Goal: Task Accomplishment & Management: Complete application form

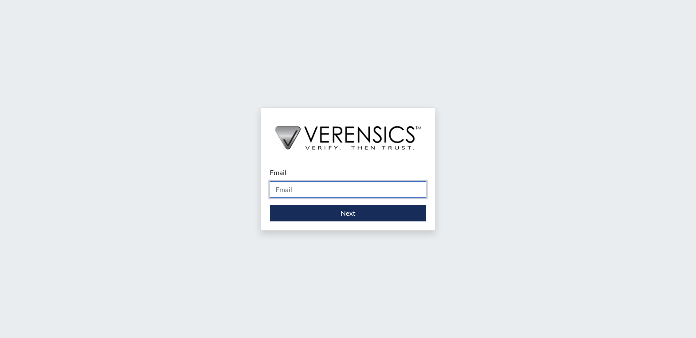
click at [344, 194] on input "Email" at bounding box center [348, 189] width 156 height 17
click at [344, 187] on input "Email" at bounding box center [348, 189] width 156 height 17
type input "[DOMAIN_NAME][EMAIL_ADDRESS][DOMAIN_NAME]"
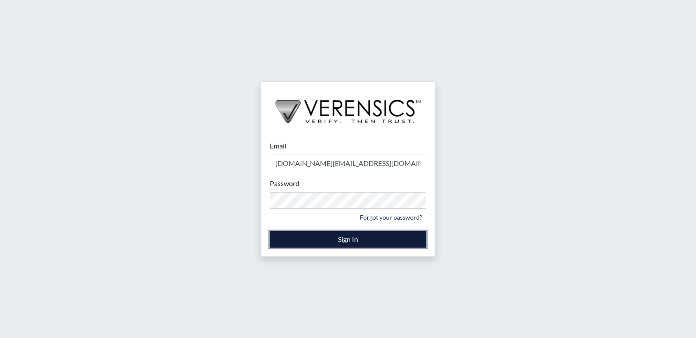
click at [350, 240] on button "Sign In" at bounding box center [348, 239] width 156 height 17
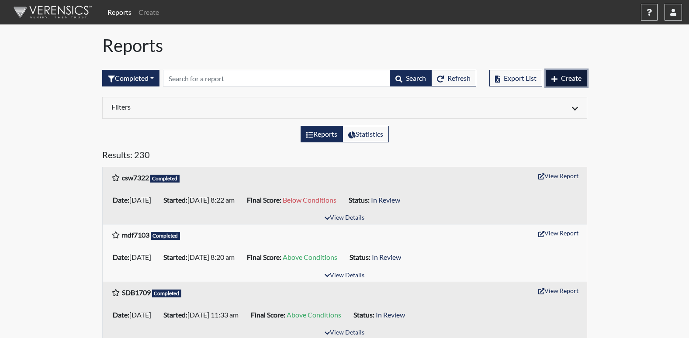
click at [563, 80] on span "Create" at bounding box center [571, 78] width 21 height 8
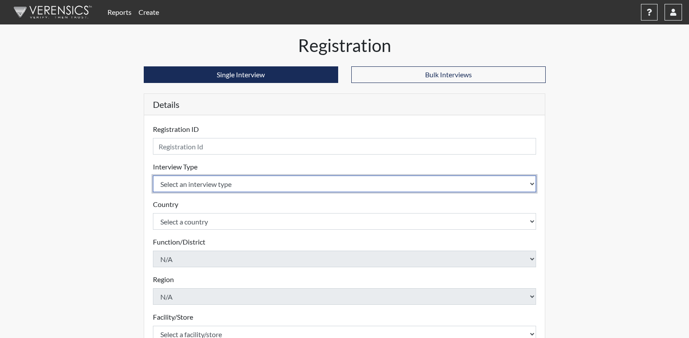
click at [220, 185] on select "Select an interview type Corrections Pre-Employment" at bounding box center [345, 184] width 384 height 17
select select "ff733e93-e1bf-11ea-9c9f-0eff0cf7eb8f"
click at [153, 176] on select "Select an interview type Corrections Pre-Employment" at bounding box center [345, 184] width 384 height 17
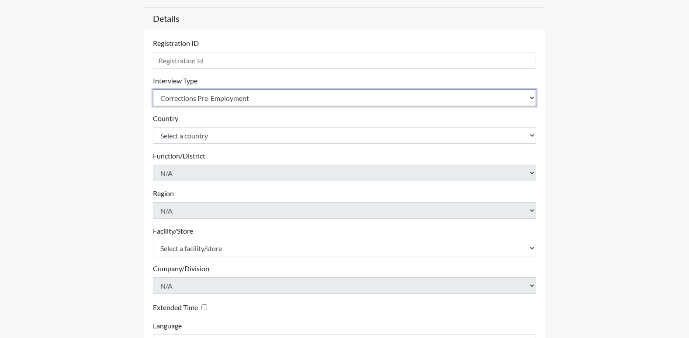
scroll to position [87, 0]
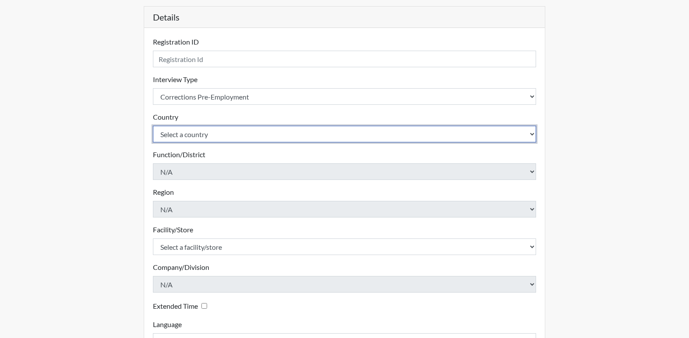
click at [193, 139] on select "Select a country [GEOGRAPHIC_DATA] [GEOGRAPHIC_DATA]" at bounding box center [345, 134] width 384 height 17
select select "united-states-of-[GEOGRAPHIC_DATA]"
click at [153, 126] on select "Select a country [GEOGRAPHIC_DATA] [GEOGRAPHIC_DATA]" at bounding box center [345, 134] width 384 height 17
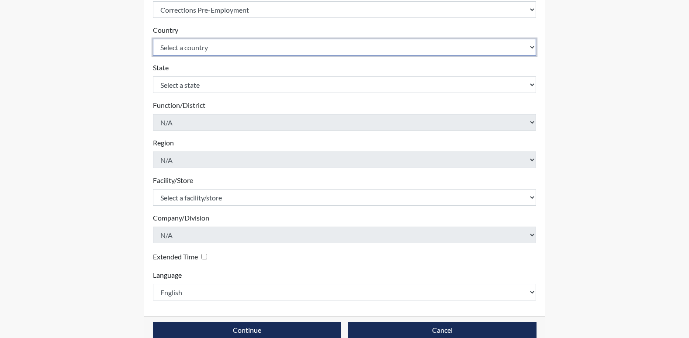
scroll to position [175, 0]
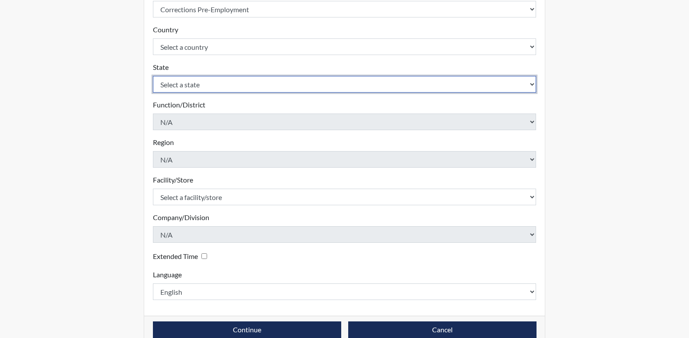
click at [193, 86] on select "Select a state [US_STATE] [US_STATE] [US_STATE] [US_STATE] [US_STATE] [US_STATE…" at bounding box center [345, 84] width 384 height 17
select select "GA"
click at [153, 76] on select "Select a state [US_STATE] [US_STATE] [US_STATE] [US_STATE] [US_STATE] [US_STATE…" at bounding box center [345, 84] width 384 height 17
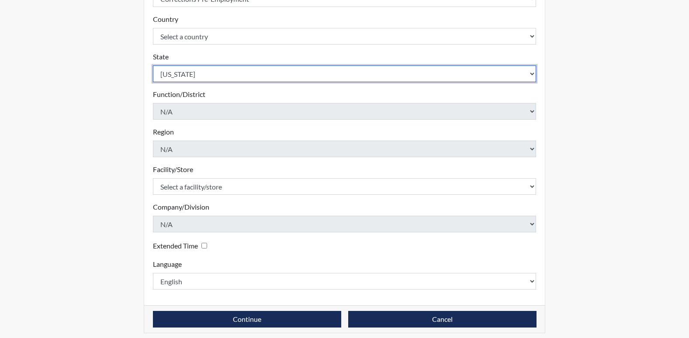
scroll to position [191, 0]
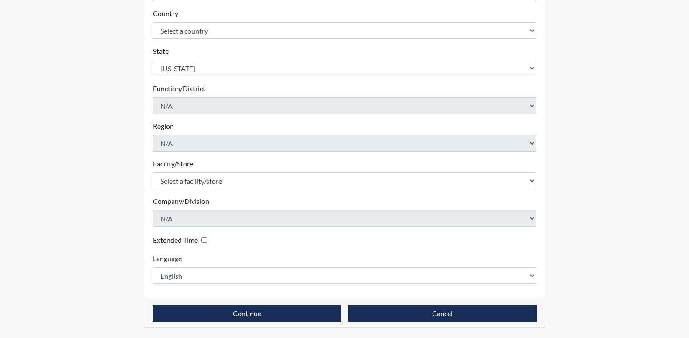
click at [205, 172] on div "Facility/Store Select a facility/store [GEOGRAPHIC_DATA] PDC Pulaski SP Please …" at bounding box center [345, 174] width 384 height 31
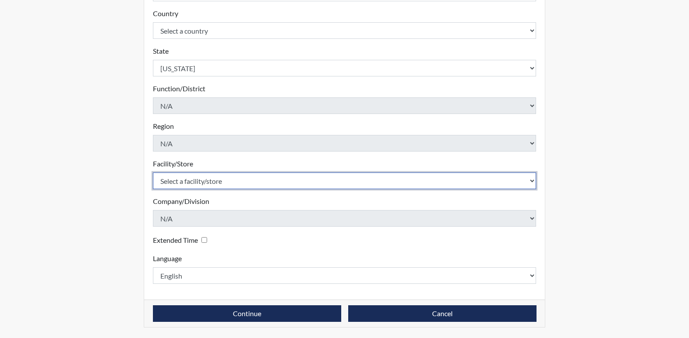
click at [204, 179] on select "Select a facility/store [PERSON_NAME] PDC Pulaski SP" at bounding box center [345, 181] width 384 height 17
select select "07d467a1-a762-4c04-a0fd-01b52b78d04c"
click at [153, 173] on select "Select a facility/store [PERSON_NAME] PDC Pulaski SP" at bounding box center [345, 181] width 384 height 17
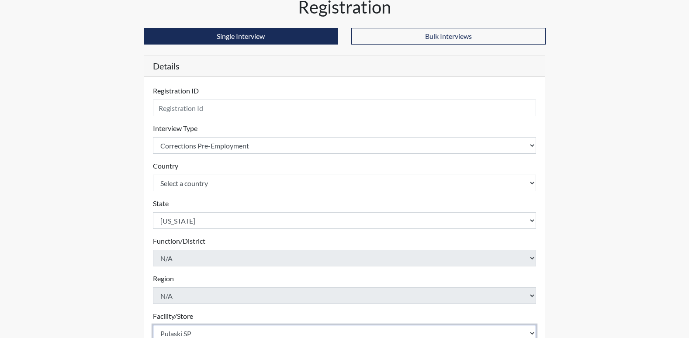
scroll to position [0, 0]
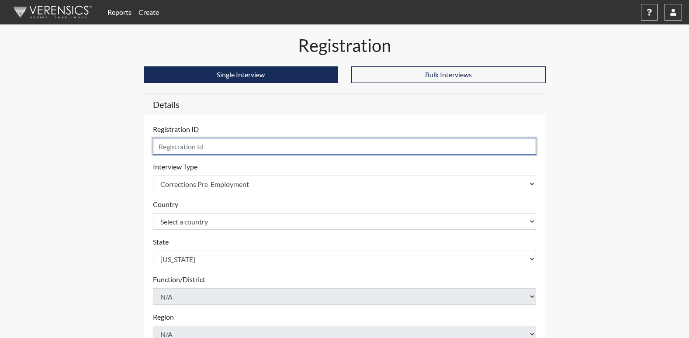
click at [187, 152] on input "text" at bounding box center [345, 146] width 384 height 17
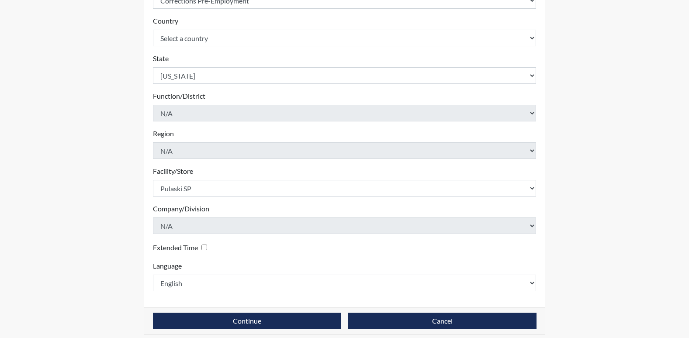
scroll to position [191, 0]
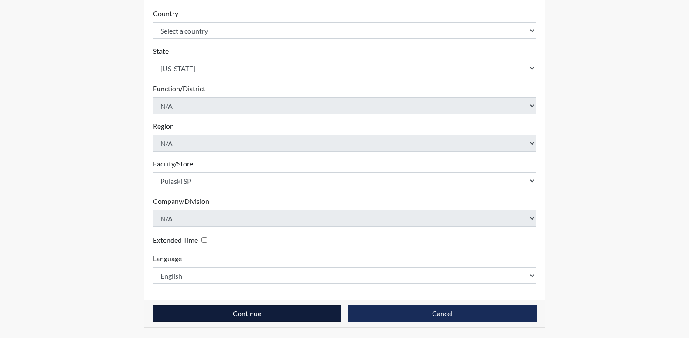
type input "JLT8772"
click at [303, 307] on button "Continue" at bounding box center [247, 314] width 188 height 17
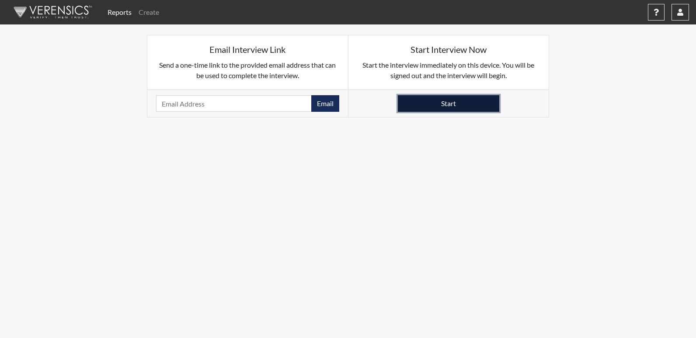
click at [469, 102] on button "Start" at bounding box center [448, 103] width 101 height 17
